Goal: Task Accomplishment & Management: Use online tool/utility

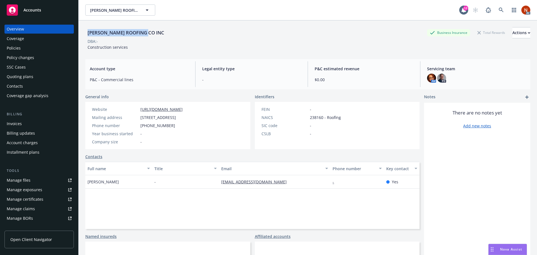
drag, startPoint x: 25, startPoint y: 49, endPoint x: 31, endPoint y: 48, distance: 6.0
click at [25, 49] on div "Policies" at bounding box center [39, 48] width 65 height 9
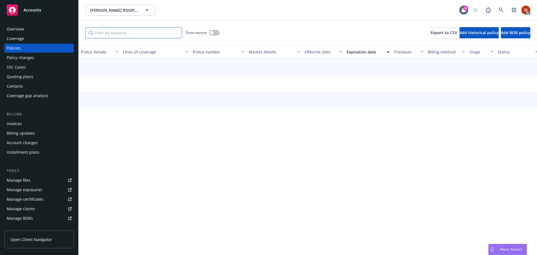
click at [123, 28] on input "Filter by keyword..." at bounding box center [133, 32] width 97 height 11
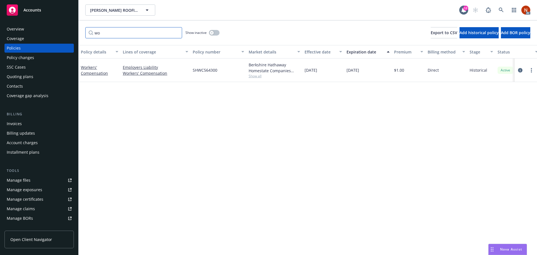
type input "wo"
click at [215, 31] on button "button" at bounding box center [214, 33] width 11 height 6
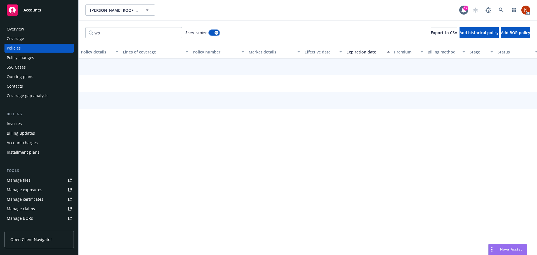
click at [215, 32] on button "button" at bounding box center [214, 33] width 11 height 6
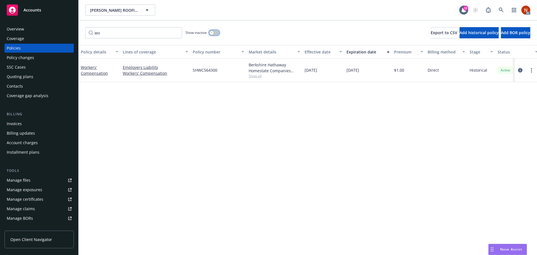
click at [215, 32] on button "button" at bounding box center [214, 33] width 11 height 6
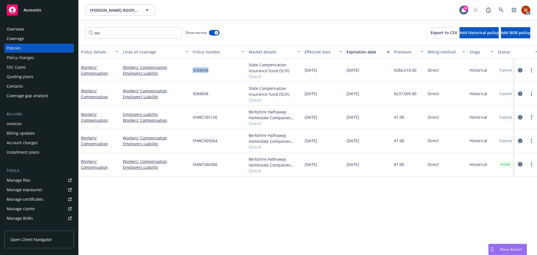
drag, startPoint x: 205, startPoint y: 71, endPoint x: 188, endPoint y: 72, distance: 16.2
click at [188, 72] on div "Workers' Compensation Workers' Compensation Employers Liability 9284658 State C…" at bounding box center [349, 70] width 540 height 24
copy div "9284658"
drag, startPoint x: 208, startPoint y: 92, endPoint x: 193, endPoint y: 93, distance: 14.9
click at [193, 93] on div "9284658" at bounding box center [219, 94] width 56 height 24
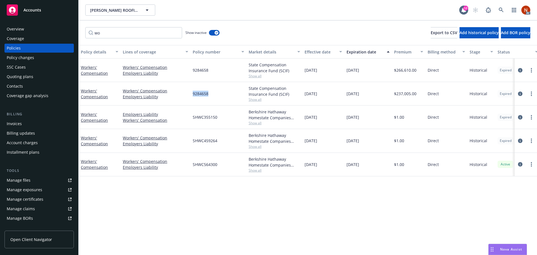
copy span "9284658"
drag, startPoint x: 224, startPoint y: 118, endPoint x: 192, endPoint y: 118, distance: 32.2
click at [192, 118] on div "SHWC355150" at bounding box center [219, 118] width 56 height 24
copy span "SHWC355150"
drag, startPoint x: 213, startPoint y: 141, endPoint x: 194, endPoint y: 141, distance: 19.3
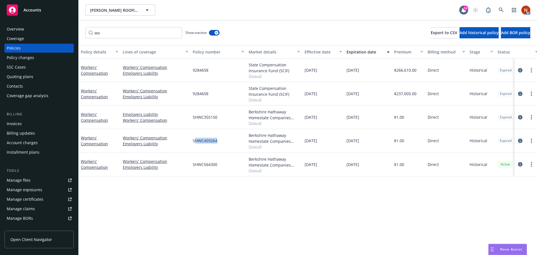
click at [194, 141] on div "SHWC459264" at bounding box center [219, 141] width 56 height 24
copy span "HWC459264"
drag, startPoint x: 212, startPoint y: 164, endPoint x: 216, endPoint y: 164, distance: 4.2
click at [212, 164] on span "SHWC564300" at bounding box center [205, 164] width 25 height 6
drag, startPoint x: 221, startPoint y: 164, endPoint x: 193, endPoint y: 167, distance: 28.4
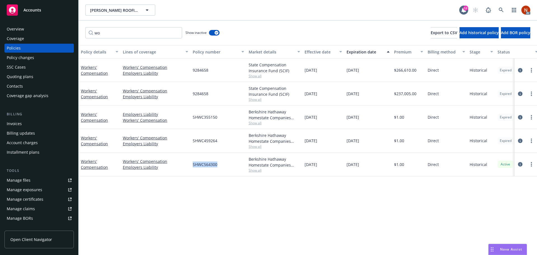
click at [193, 167] on div "SHWC564300" at bounding box center [219, 165] width 56 height 24
copy span "SHWC564300"
click at [14, 28] on div "Overview" at bounding box center [15, 29] width 17 height 9
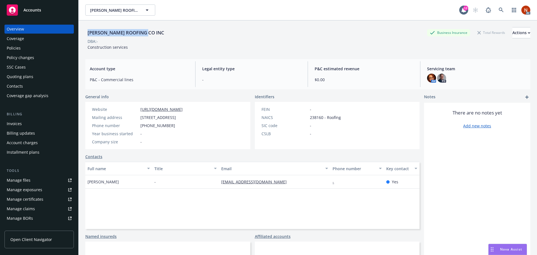
drag, startPoint x: 164, startPoint y: 36, endPoint x: 87, endPoint y: 35, distance: 76.7
click at [87, 35] on div "SHELTON ROOFING CO INC Business Insurance Total Rewards Actions" at bounding box center [307, 32] width 445 height 11
copy div "SHELTON ROOFING CO INC"
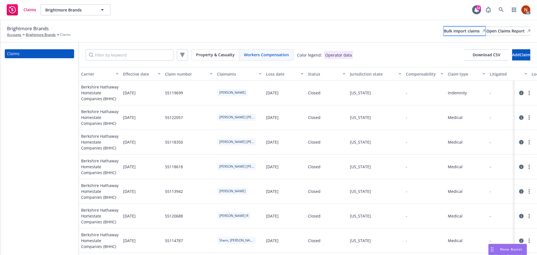
click at [444, 27] on div "Bulk import claims" at bounding box center [464, 31] width 41 height 8
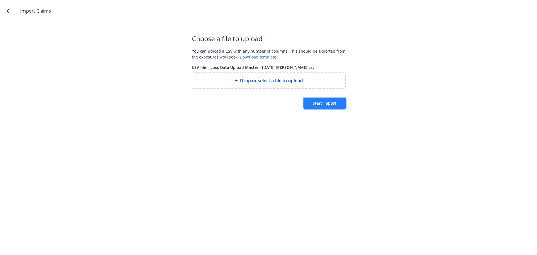
click at [321, 104] on span "Start import" at bounding box center [325, 102] width 24 height 5
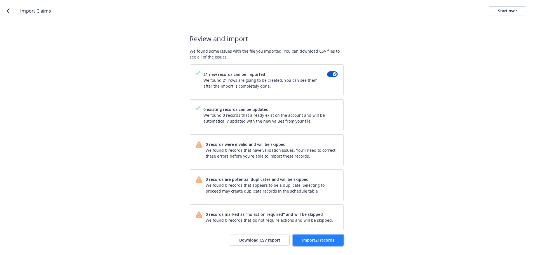
click at [326, 237] on span "Import 21 records" at bounding box center [318, 239] width 32 height 5
click at [323, 241] on span "View accounts" at bounding box center [320, 239] width 27 height 5
